Goal: Task Accomplishment & Management: Complete application form

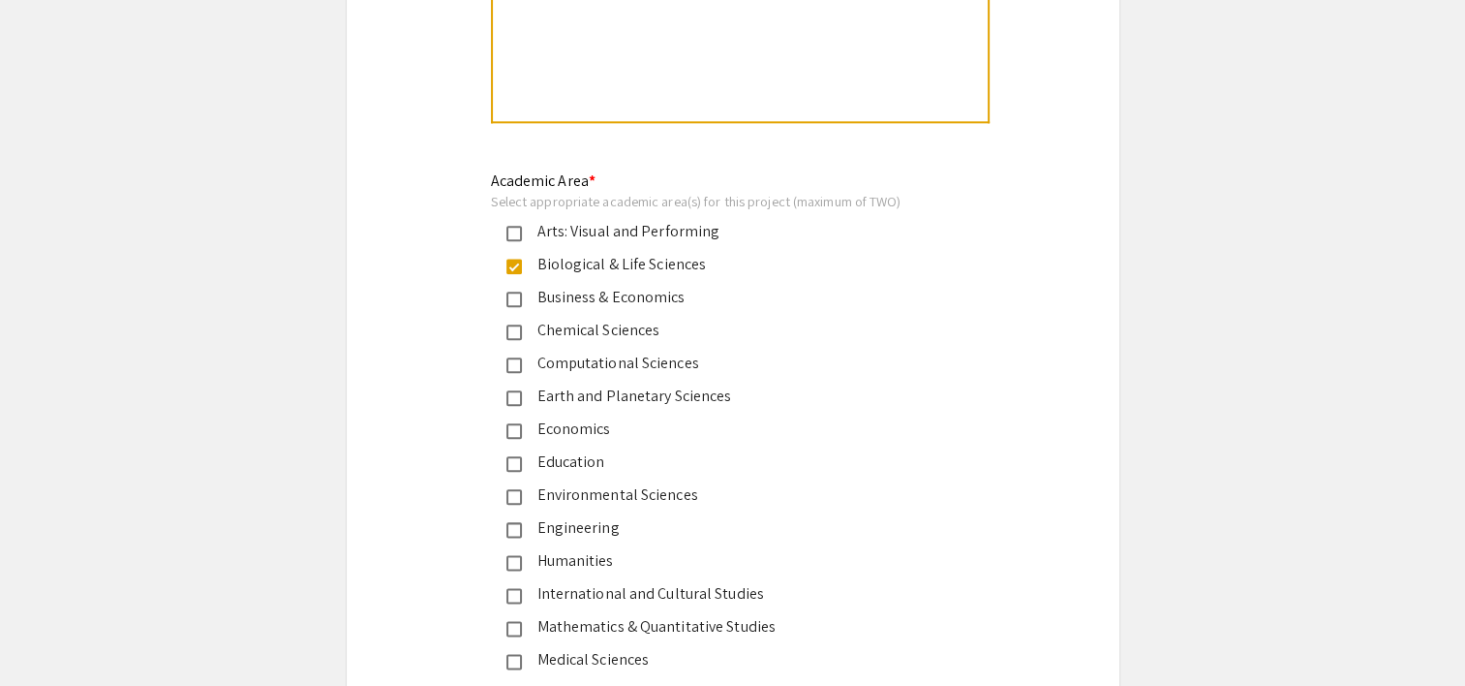
scroll to position [2227, 0]
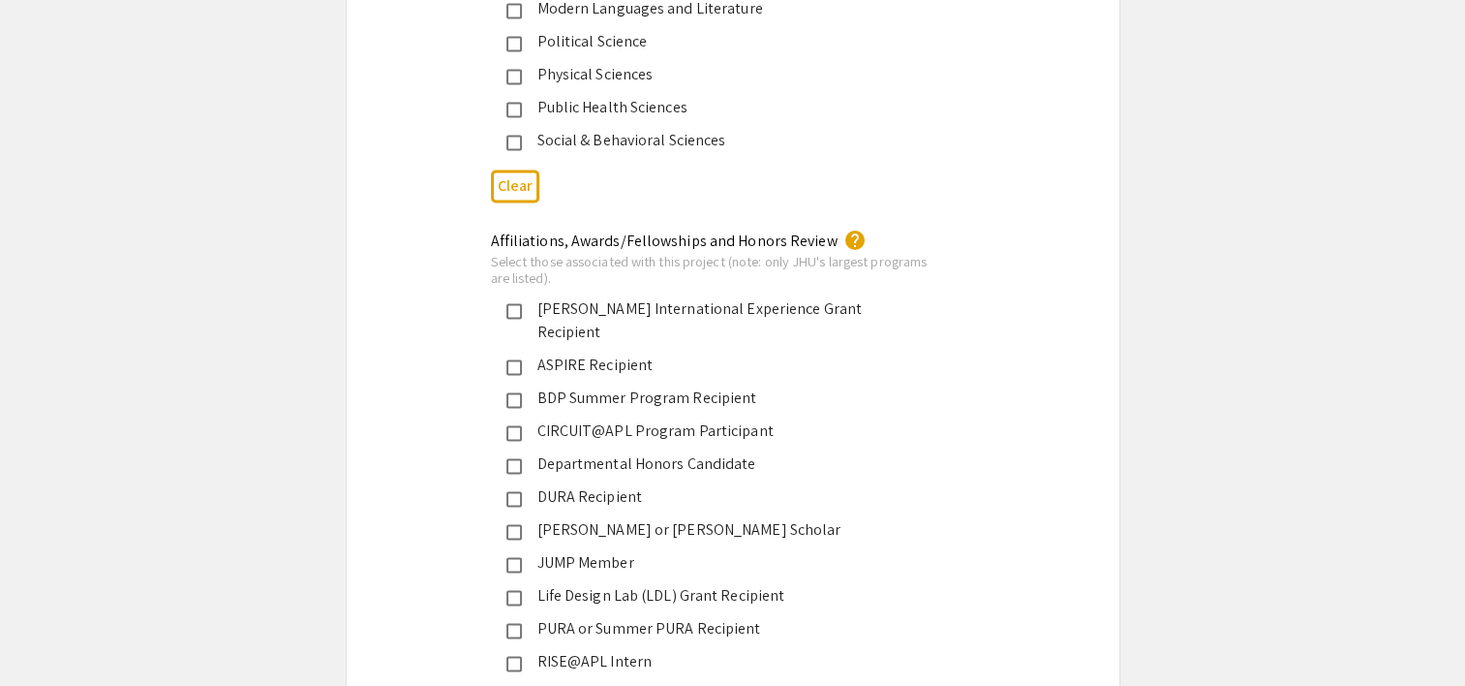
scroll to position [2808, 0]
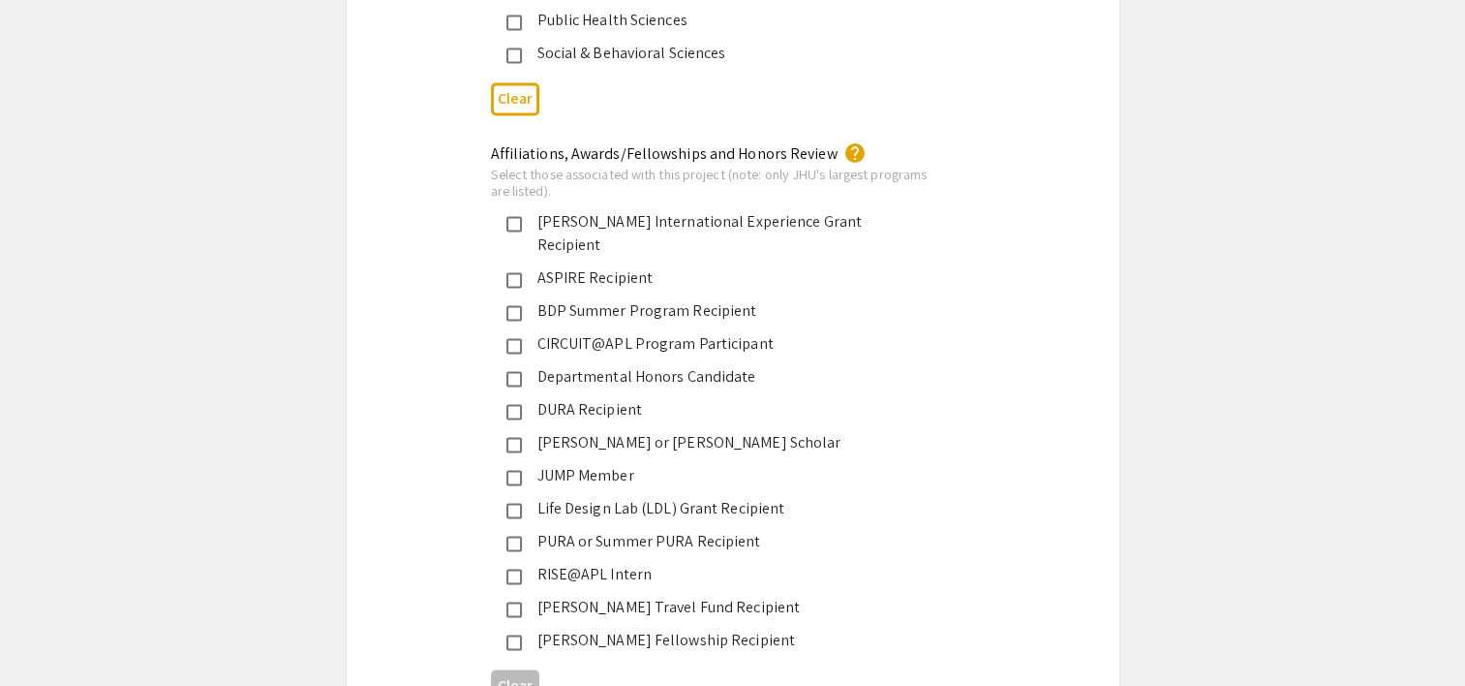
scroll to position [3002, 0]
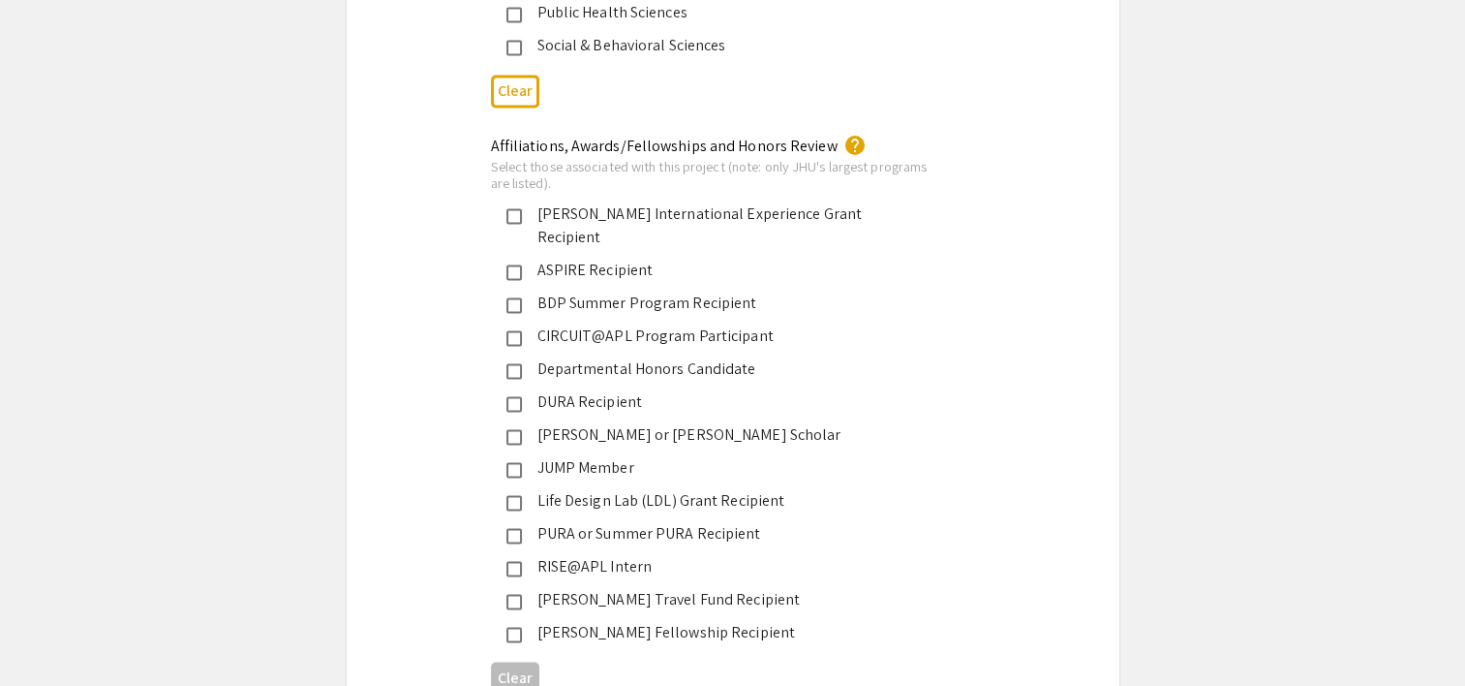
click at [417, 376] on div "Symposium Presentation Submission JHU: REAL Fall 2025 (formerly DREAMS) Please …" at bounding box center [733, 373] width 775 height 6534
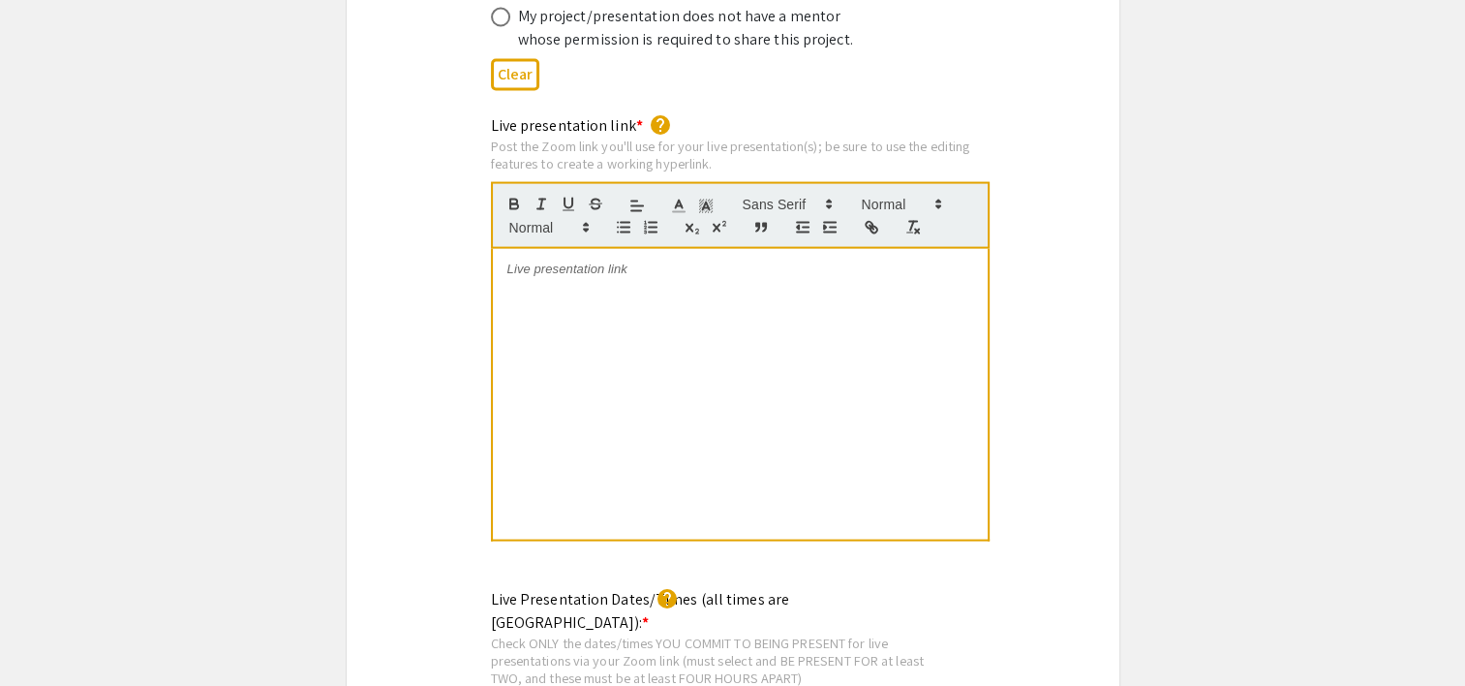
scroll to position [4164, 0]
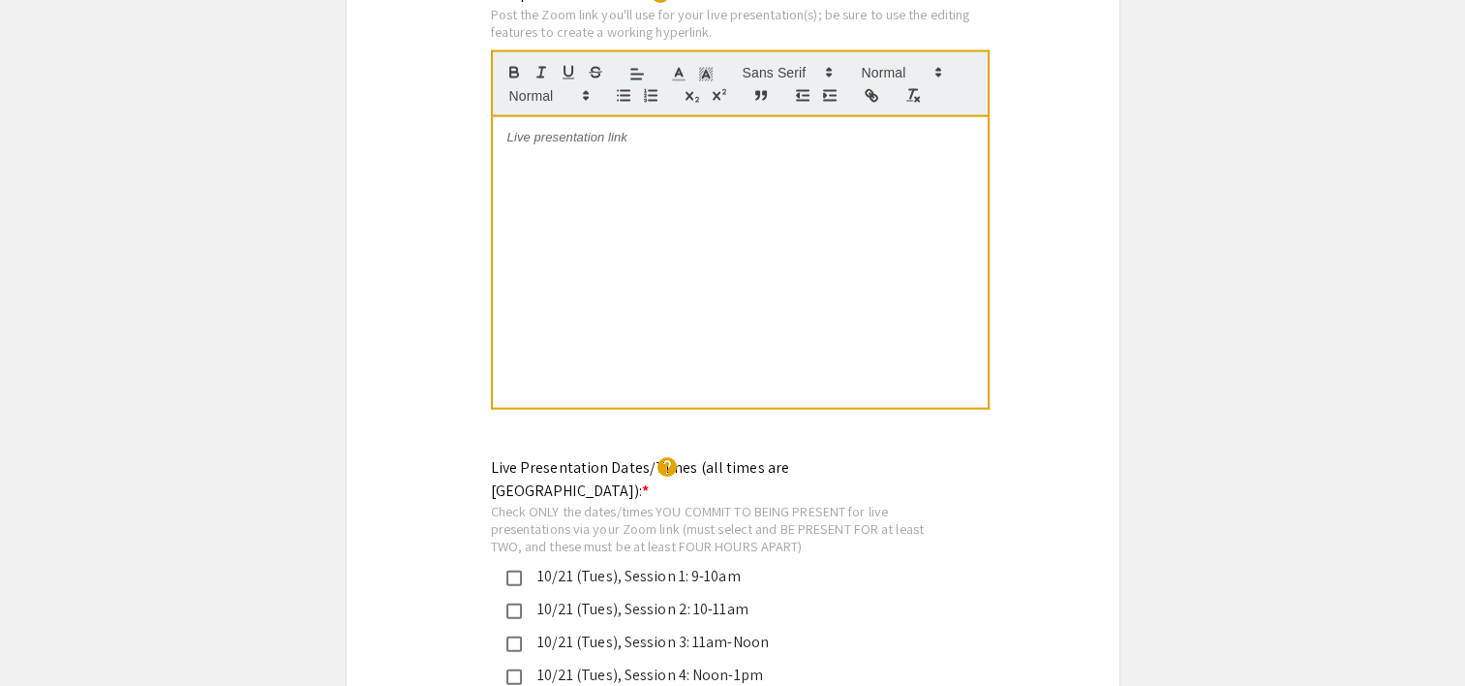
type input "[PERSON_NAME], Ph.D., [PERSON_NAME], M.S."
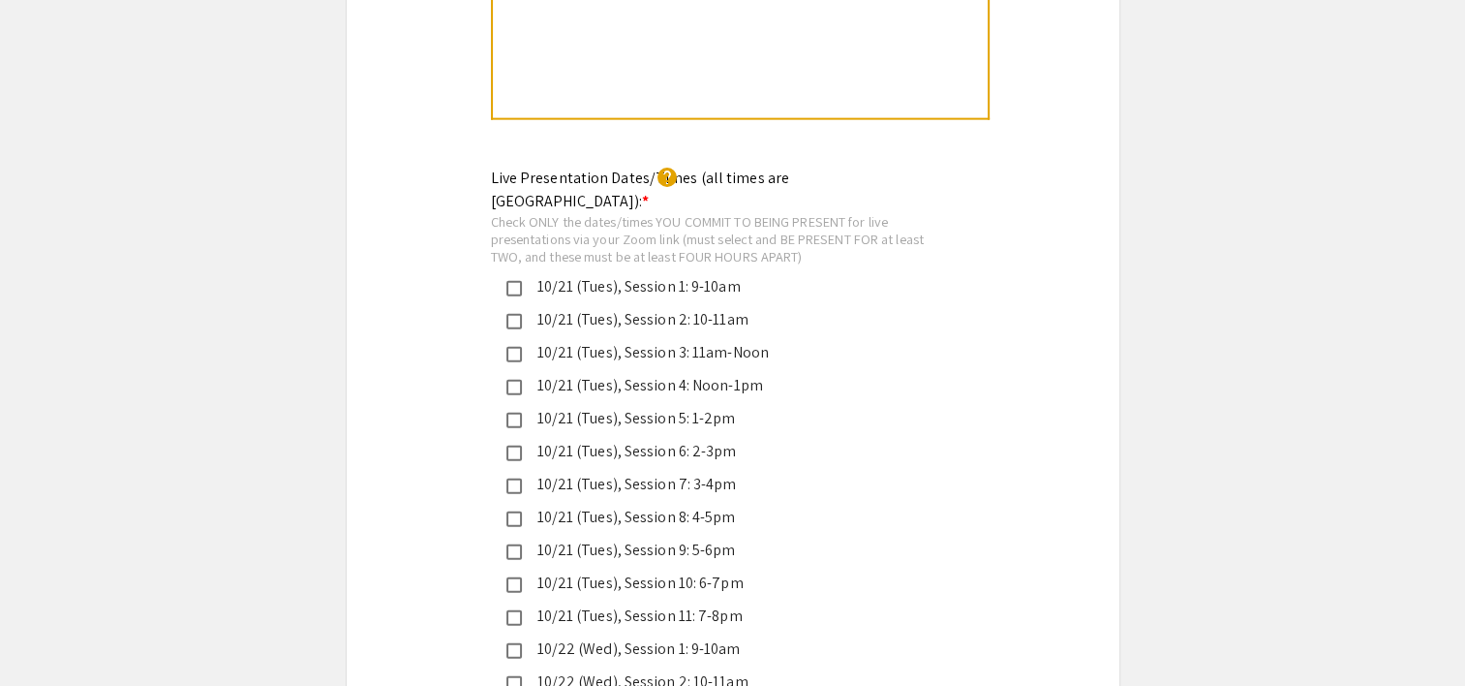
scroll to position [4454, 0]
radio input "true"
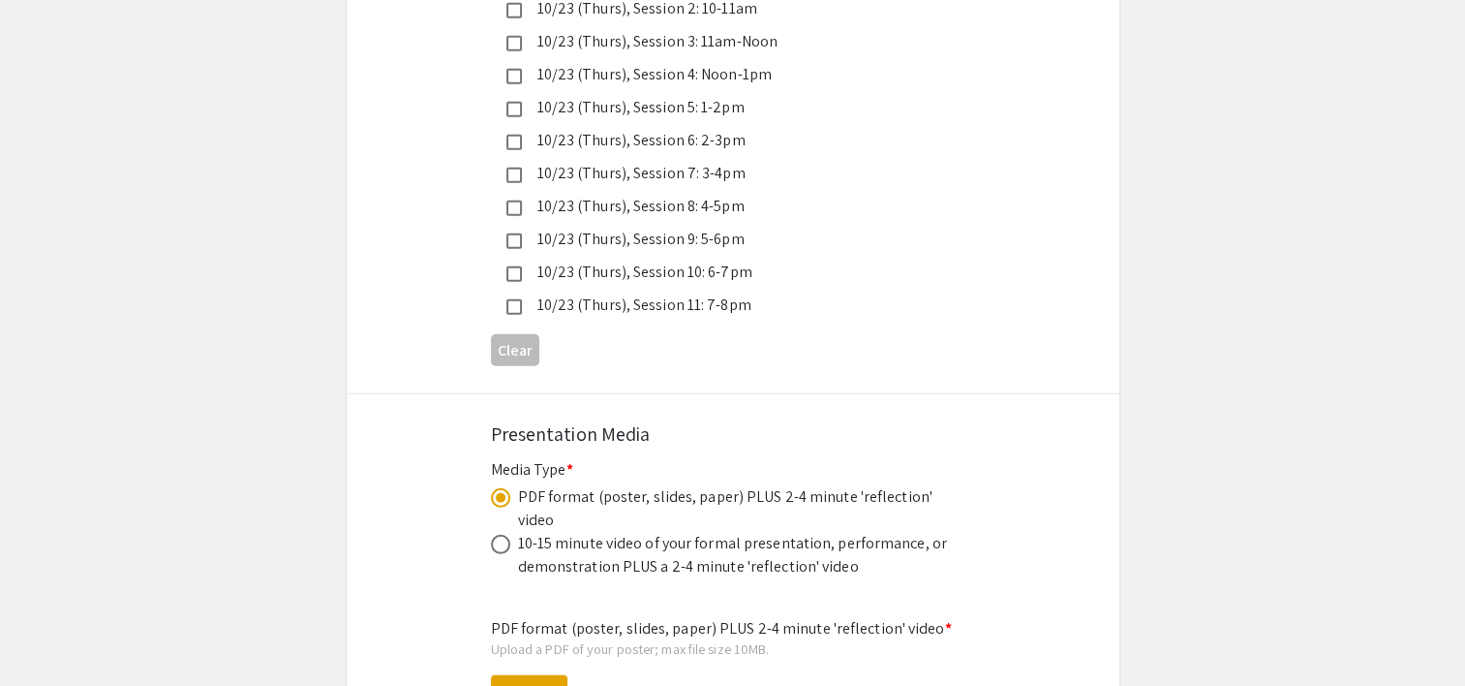
scroll to position [5519, 0]
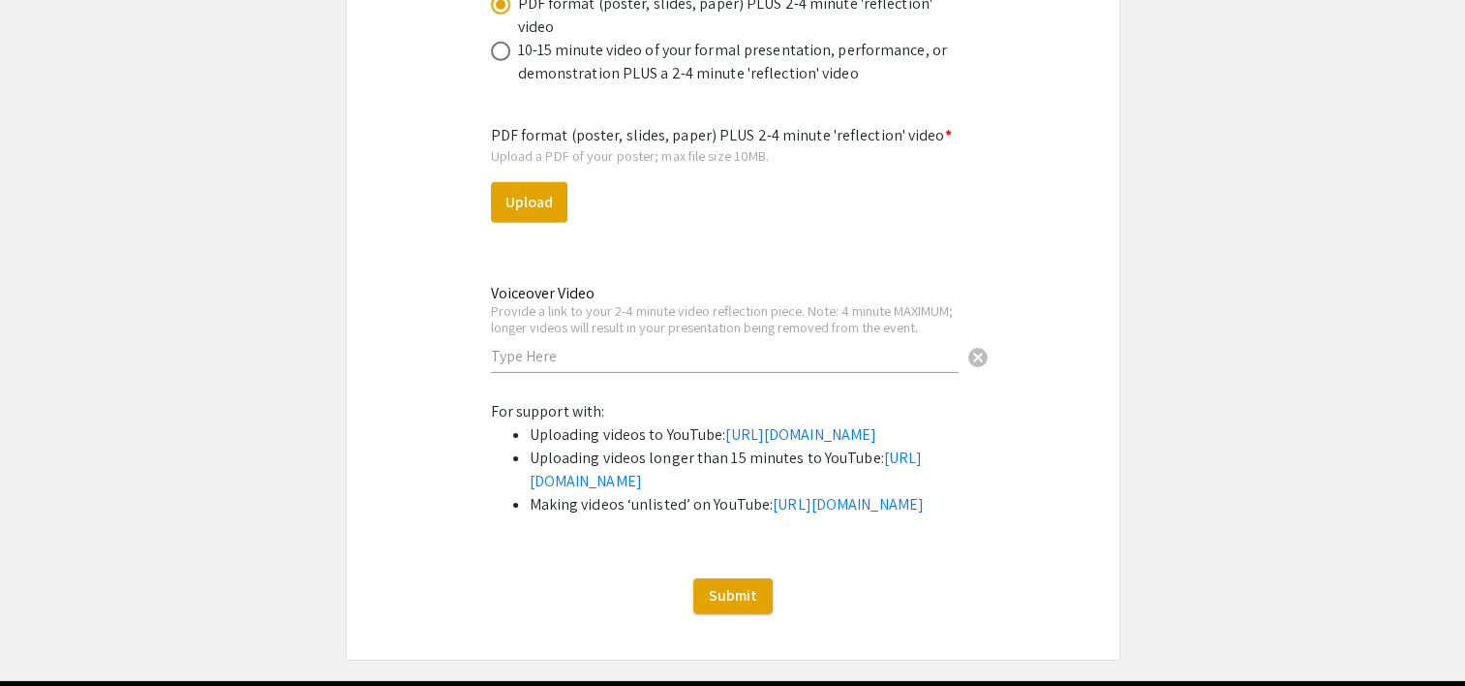
scroll to position [6003, 0]
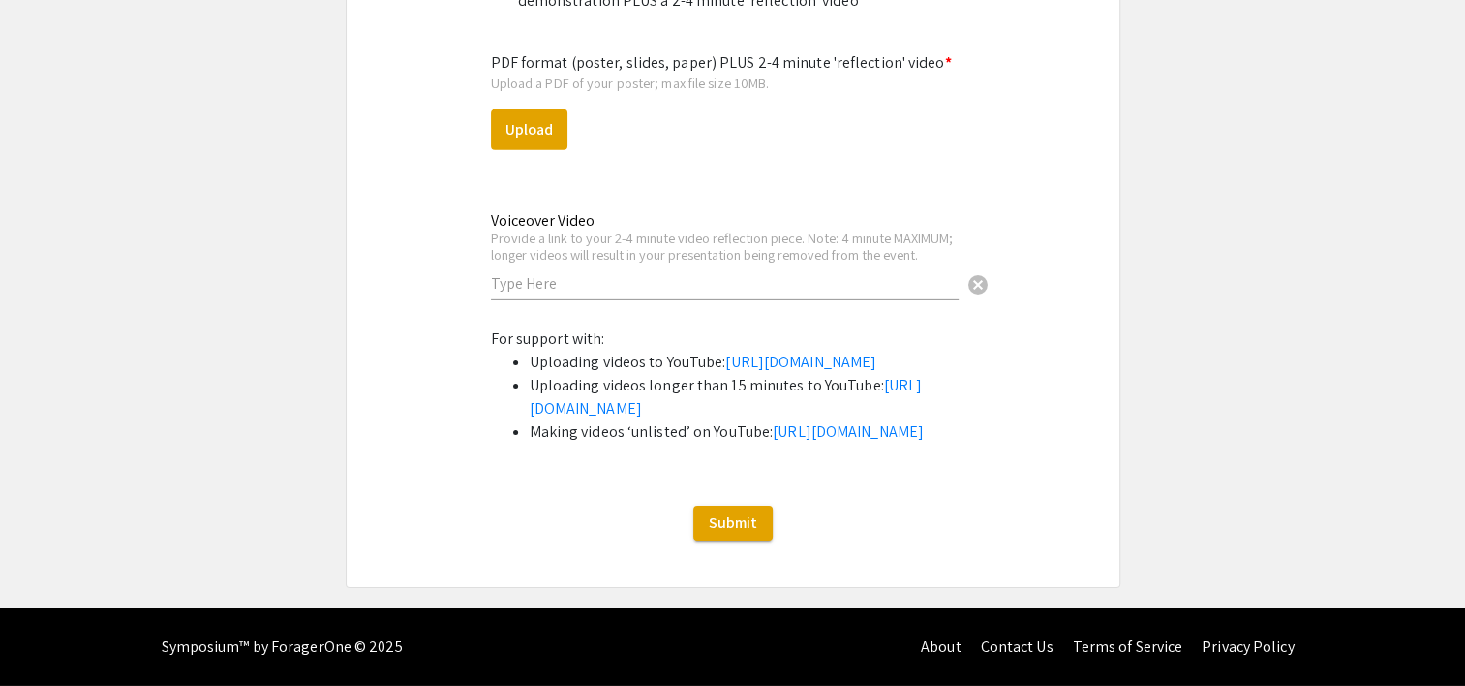
scroll to position [6875, 0]
click at [531, 150] on button "Upload" at bounding box center [529, 129] width 76 height 41
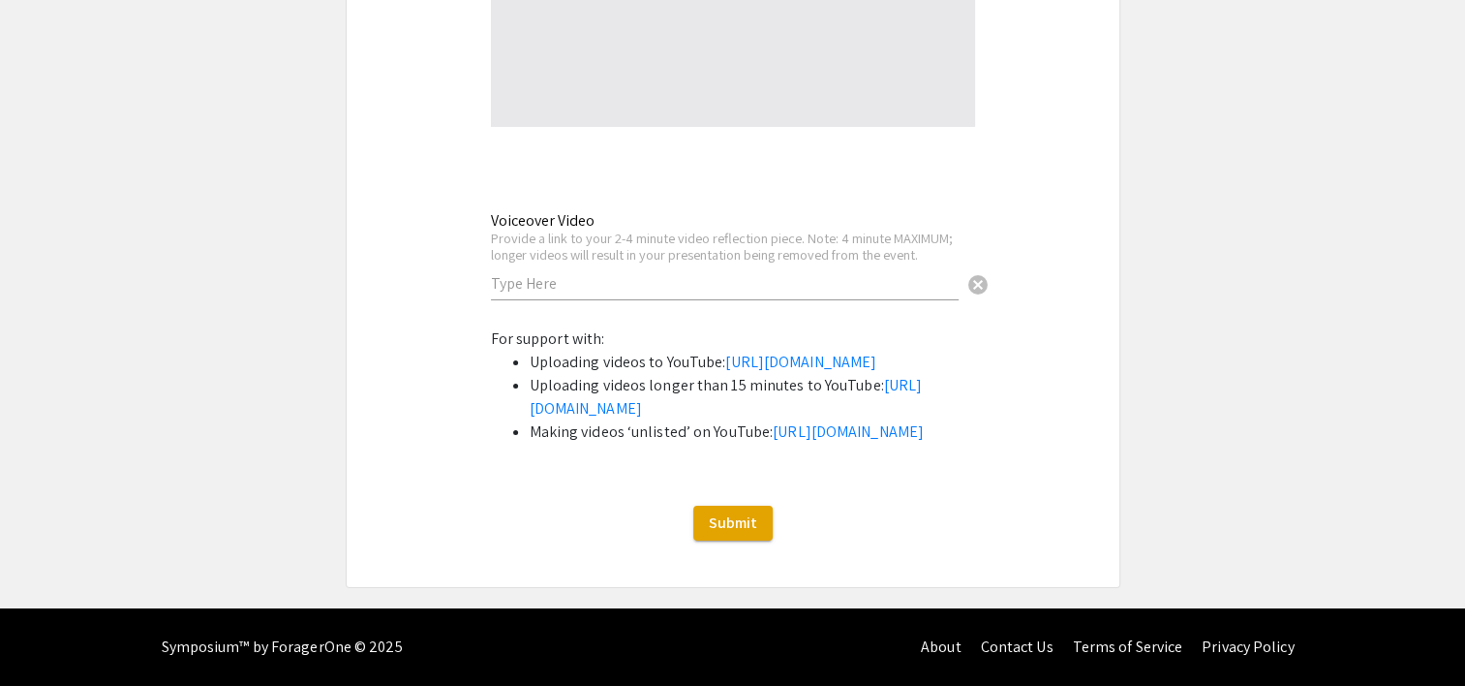
select select "custom"
type input "0"
select select "custom"
type input "1"
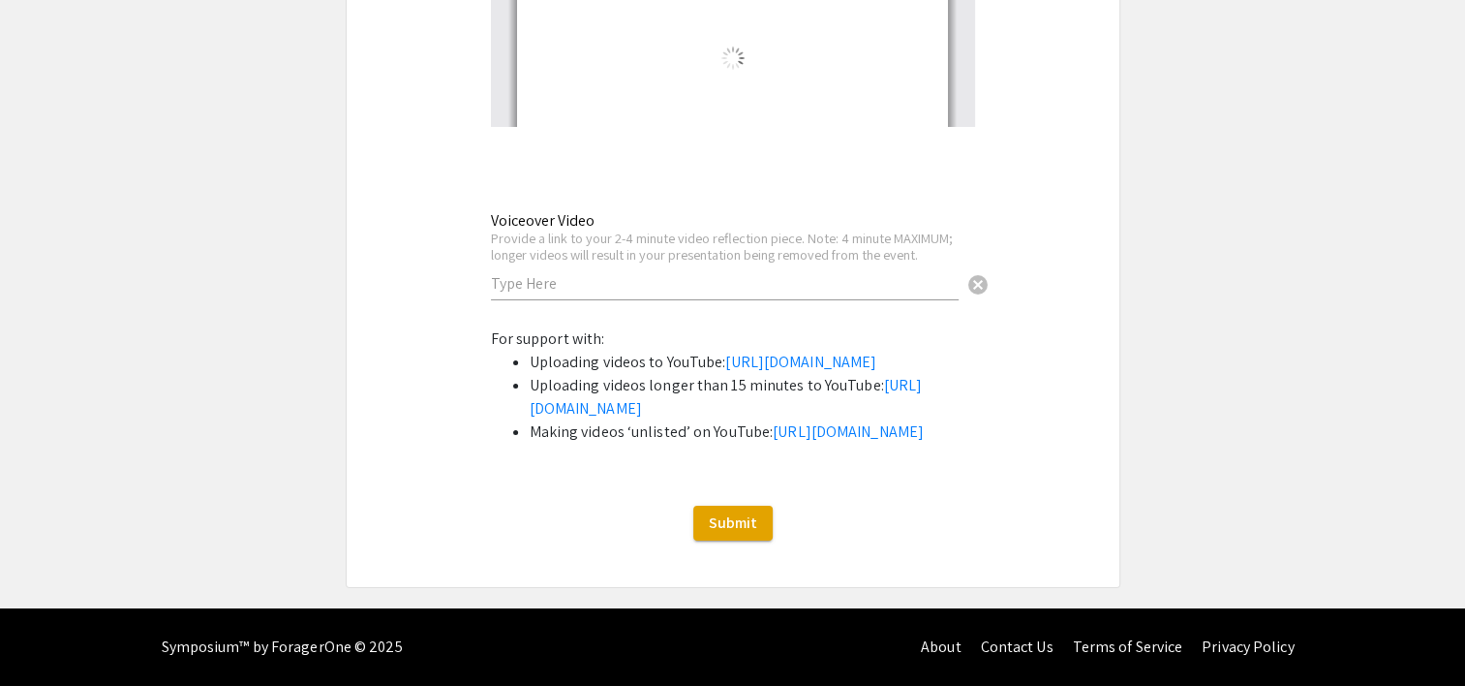
select select "auto"
type input "12"
drag, startPoint x: 840, startPoint y: 190, endPoint x: 850, endPoint y: 189, distance: 9.7
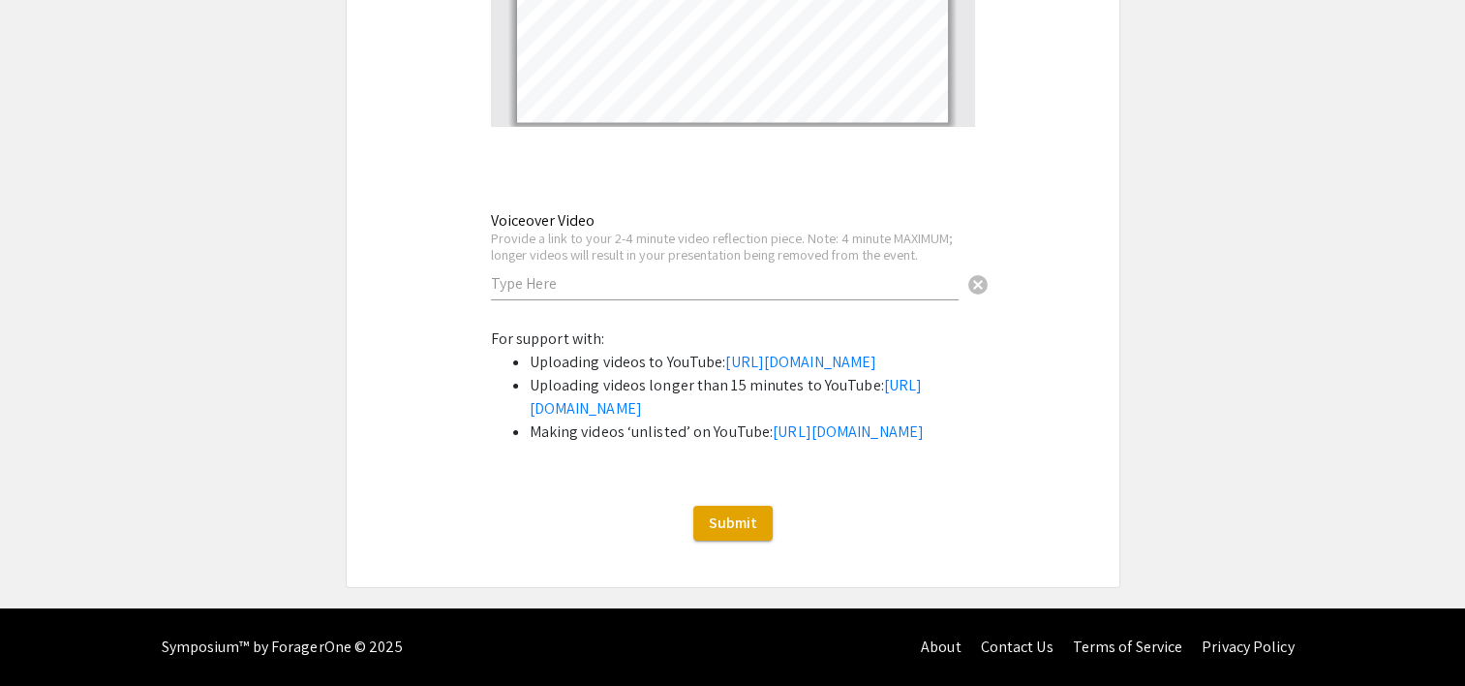
click at [840, 193] on div "Voiceover Video Provide a link to your 2-4 minute video reflection piece. Note:…" at bounding box center [725, 256] width 468 height 127
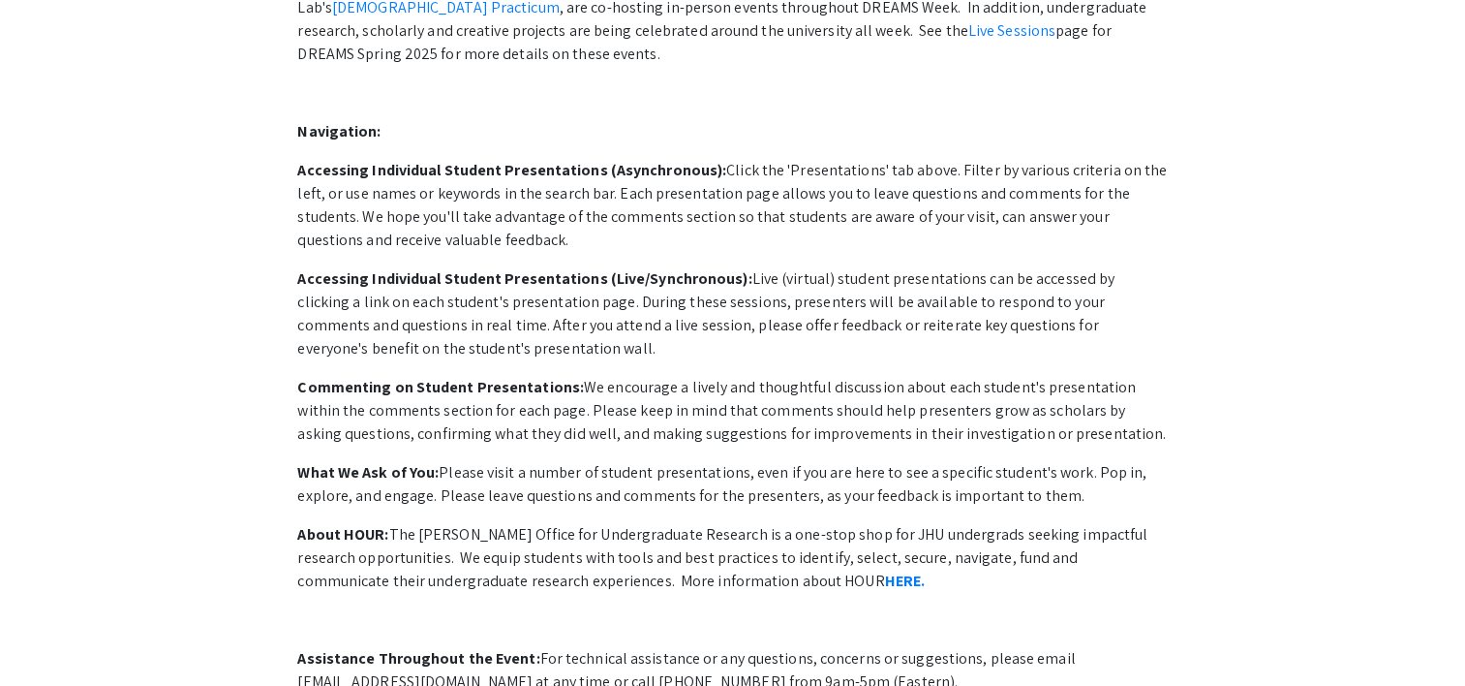
scroll to position [484, 0]
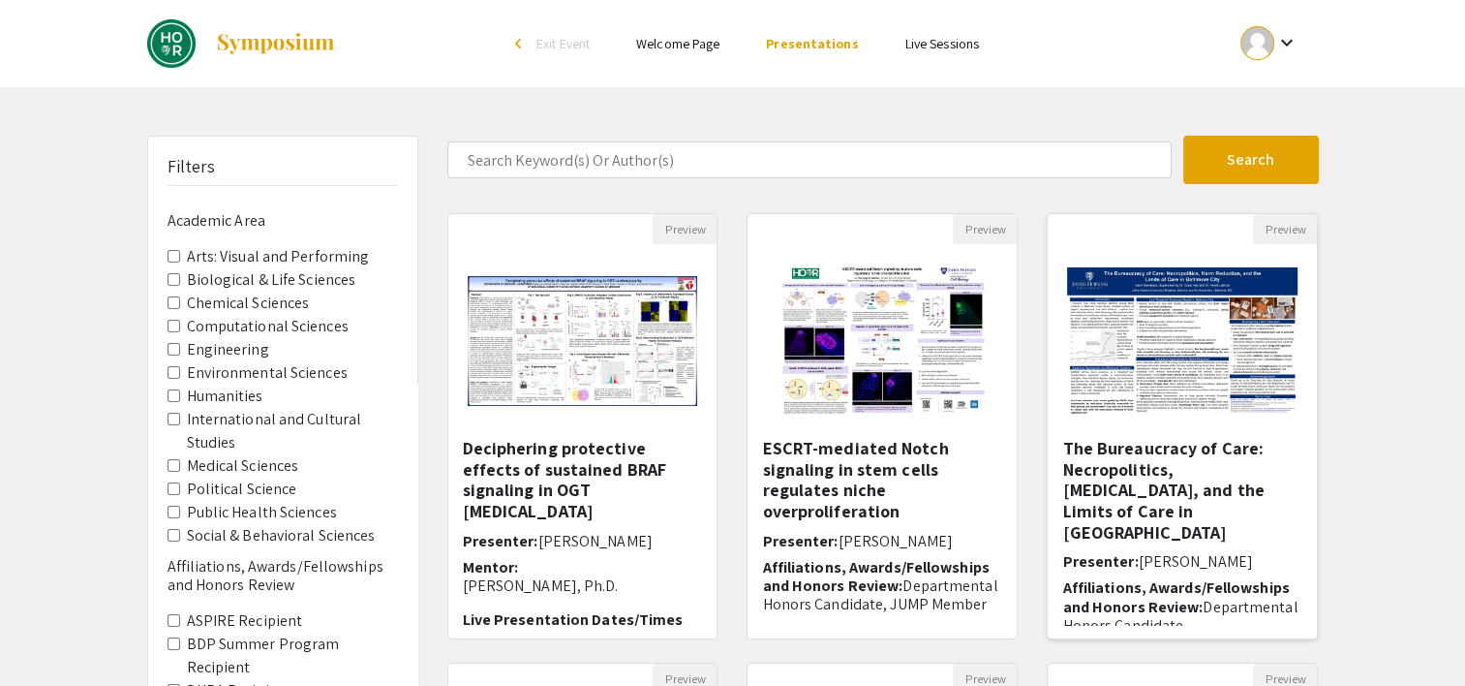
click at [1142, 399] on img "Open Presentation <p>The Bureaucracy of Care: Necropolitics, Harm Reduction, an…" at bounding box center [1182, 341] width 269 height 187
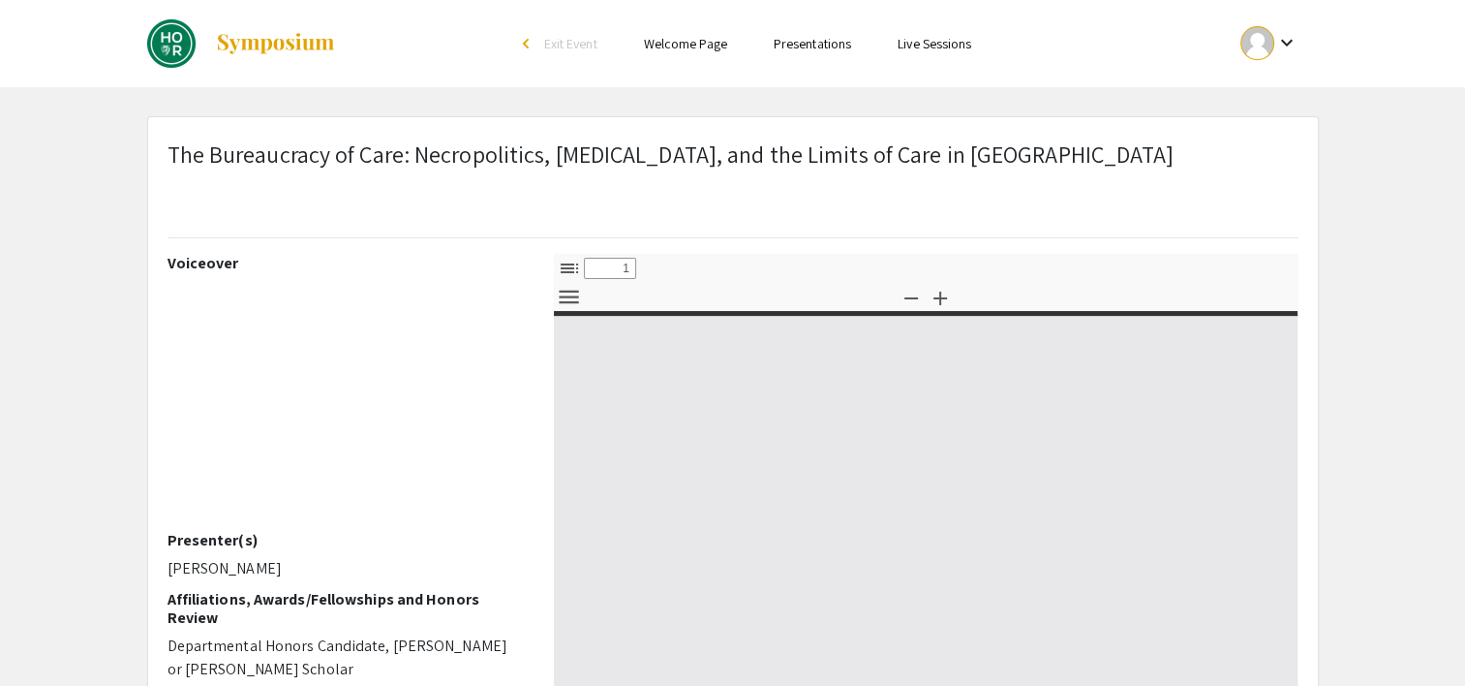
select select "custom"
type input "0"
select select "custom"
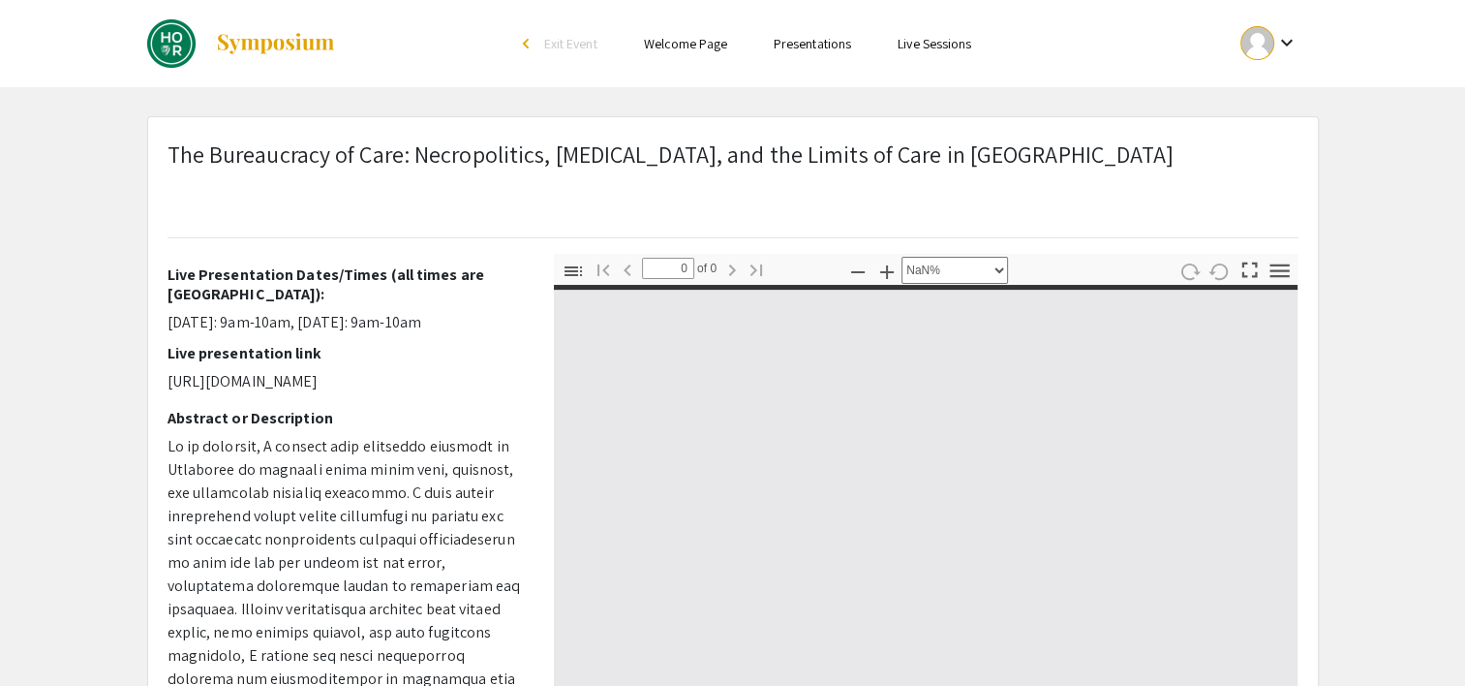
type input "1"
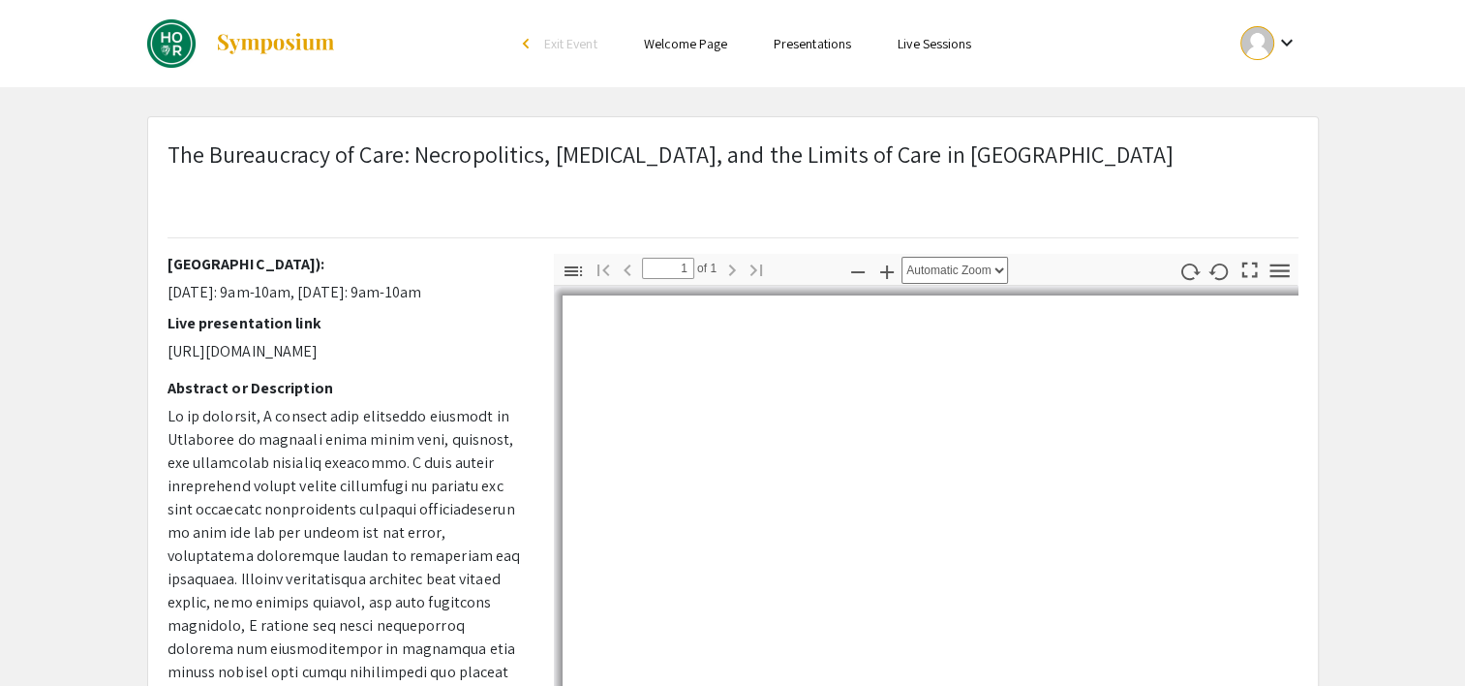
scroll to position [529, 0]
select select "auto"
